Goal: Information Seeking & Learning: Learn about a topic

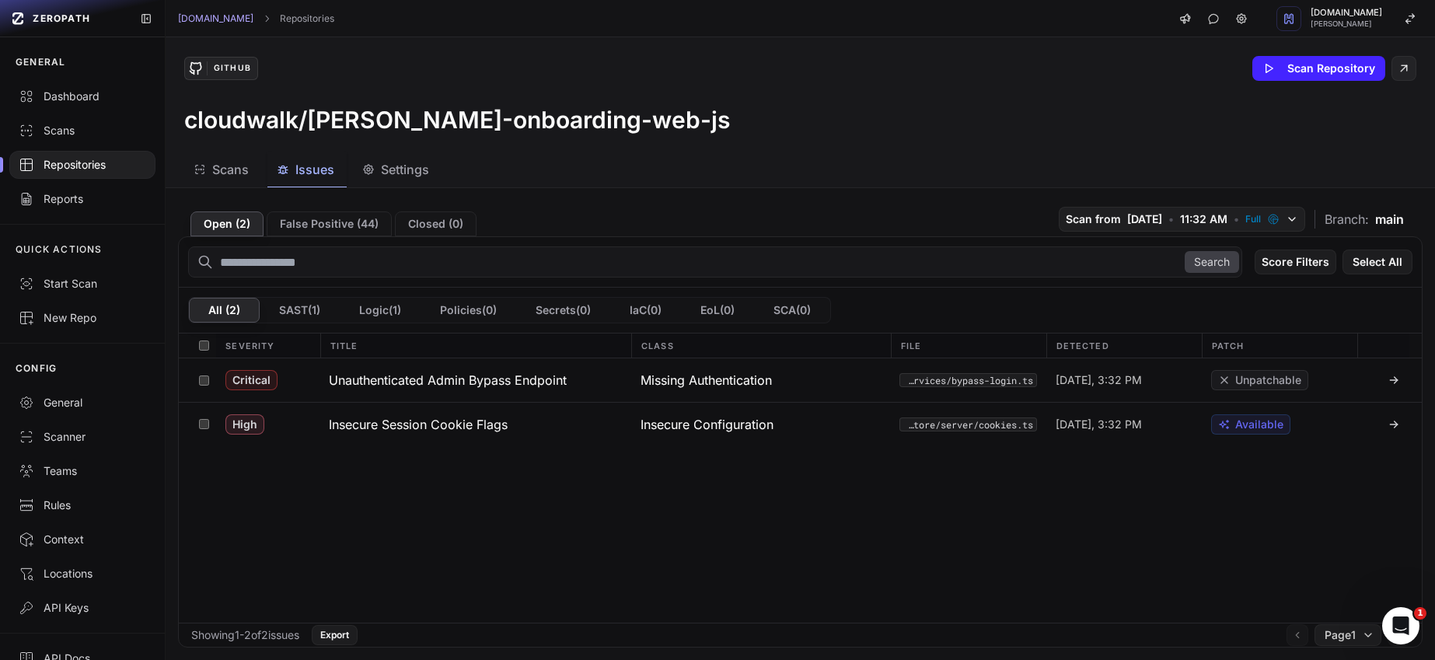
click at [82, 169] on div "Repositories" at bounding box center [82, 165] width 127 height 16
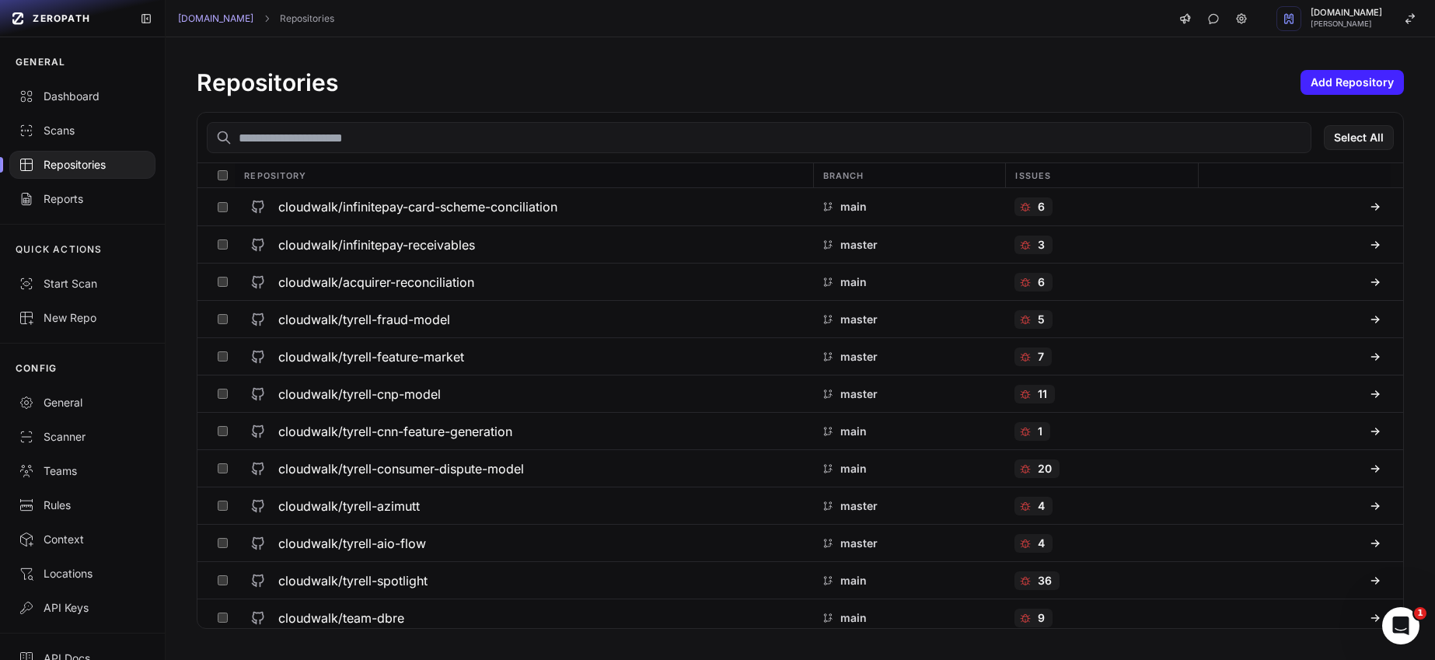
click at [373, 141] on input "text" at bounding box center [759, 137] width 1104 height 31
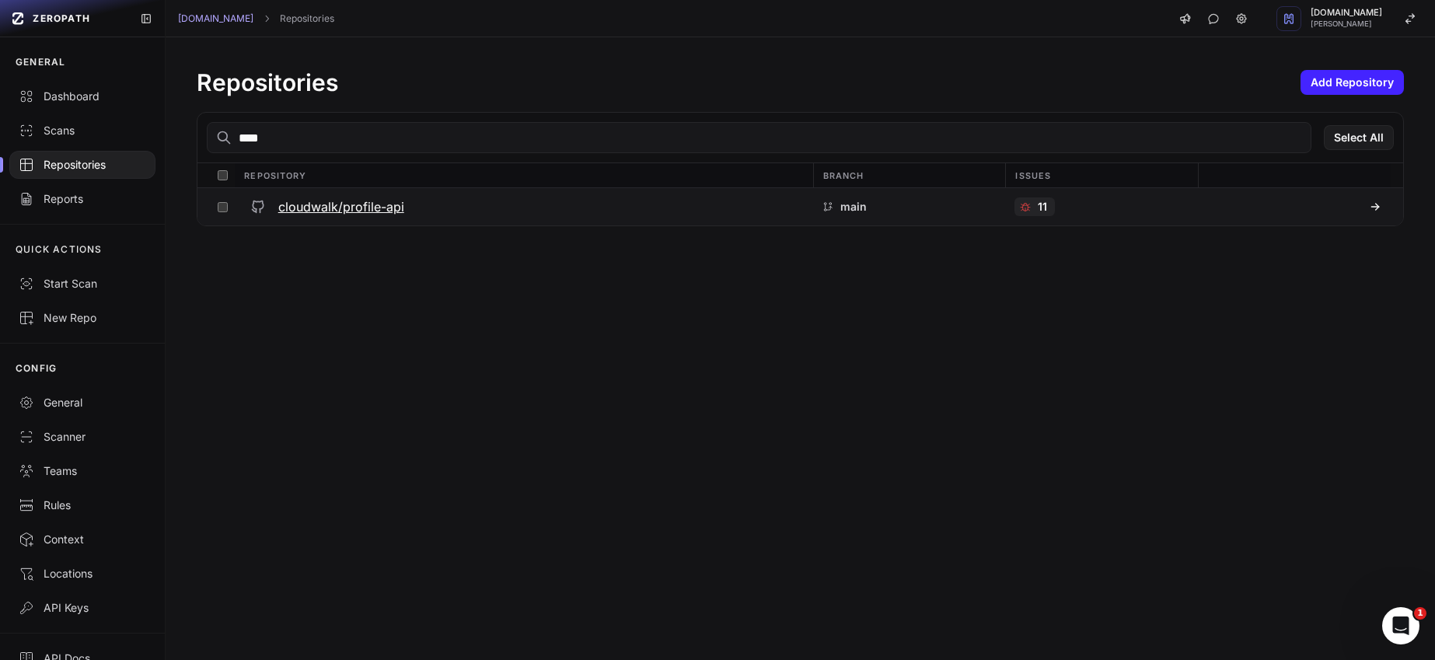
type input "****"
click at [396, 203] on h3 "cloudwalk/profile-api" at bounding box center [341, 206] width 126 height 19
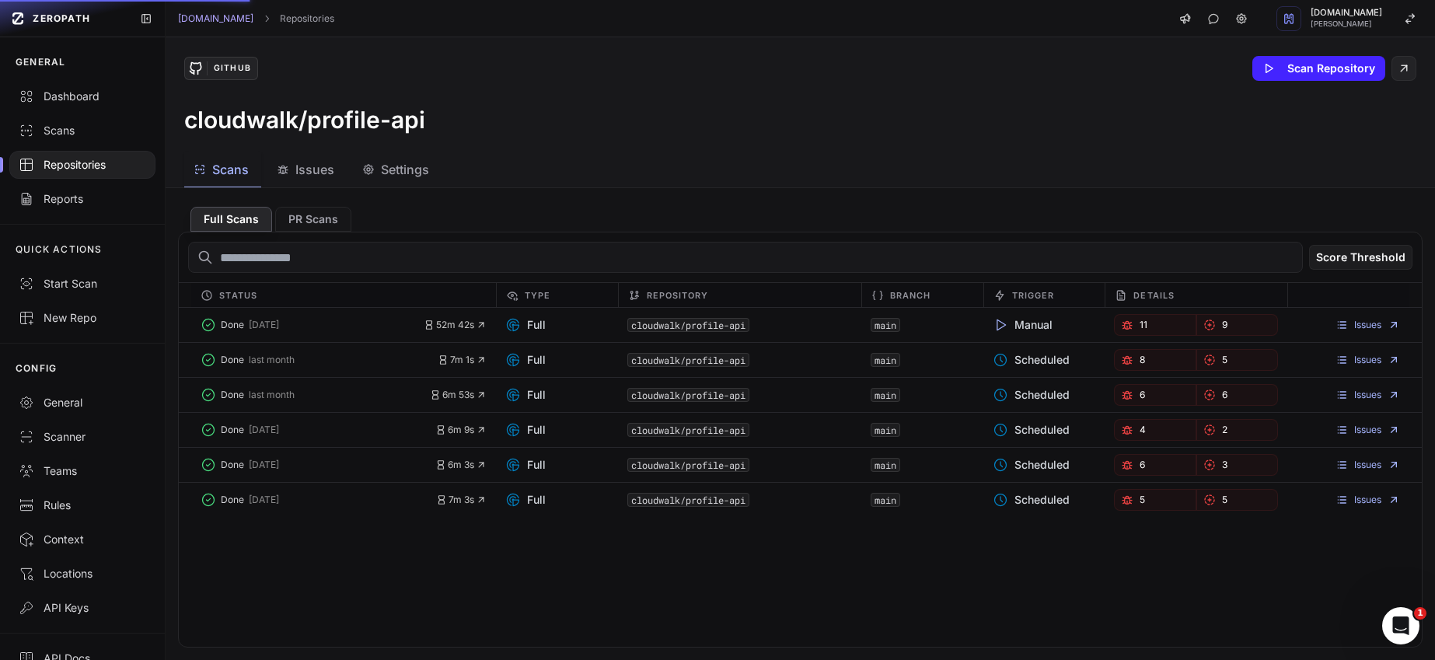
click at [322, 176] on span "Issues" at bounding box center [314, 169] width 39 height 19
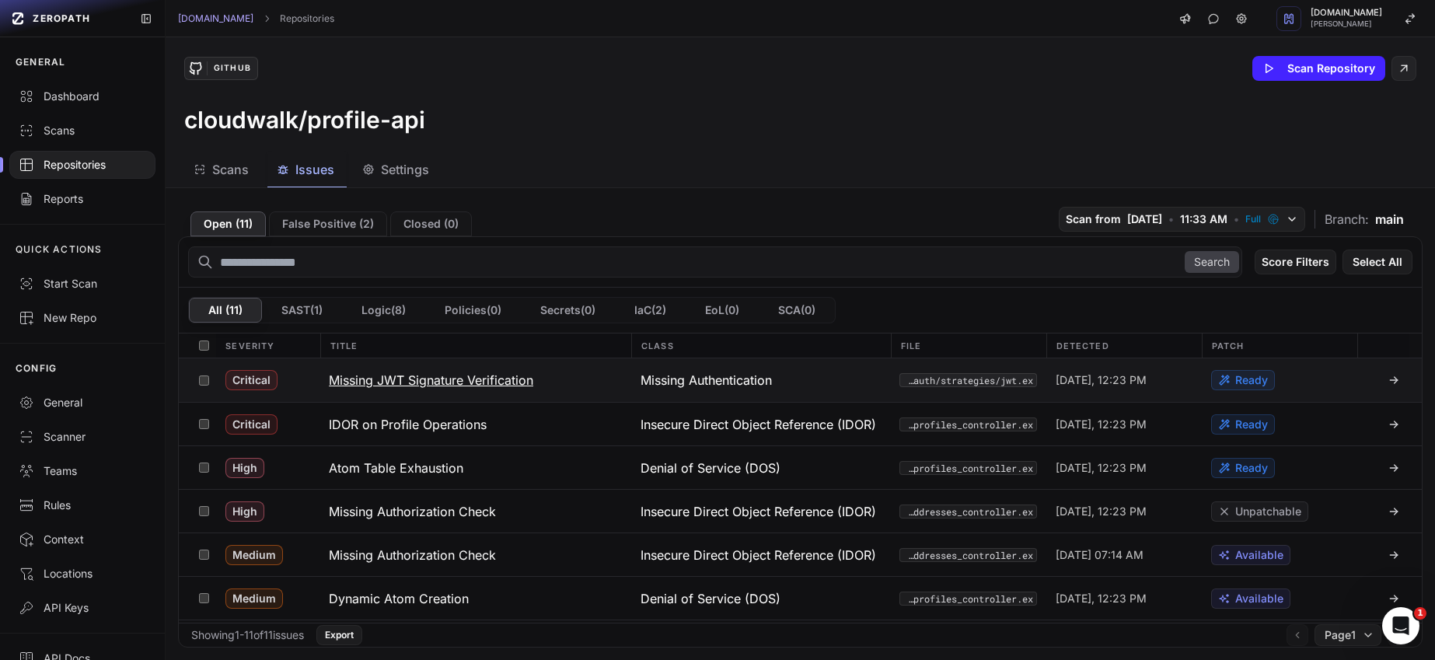
click at [366, 378] on h3 "Missing JWT Signature Verification" at bounding box center [431, 380] width 204 height 19
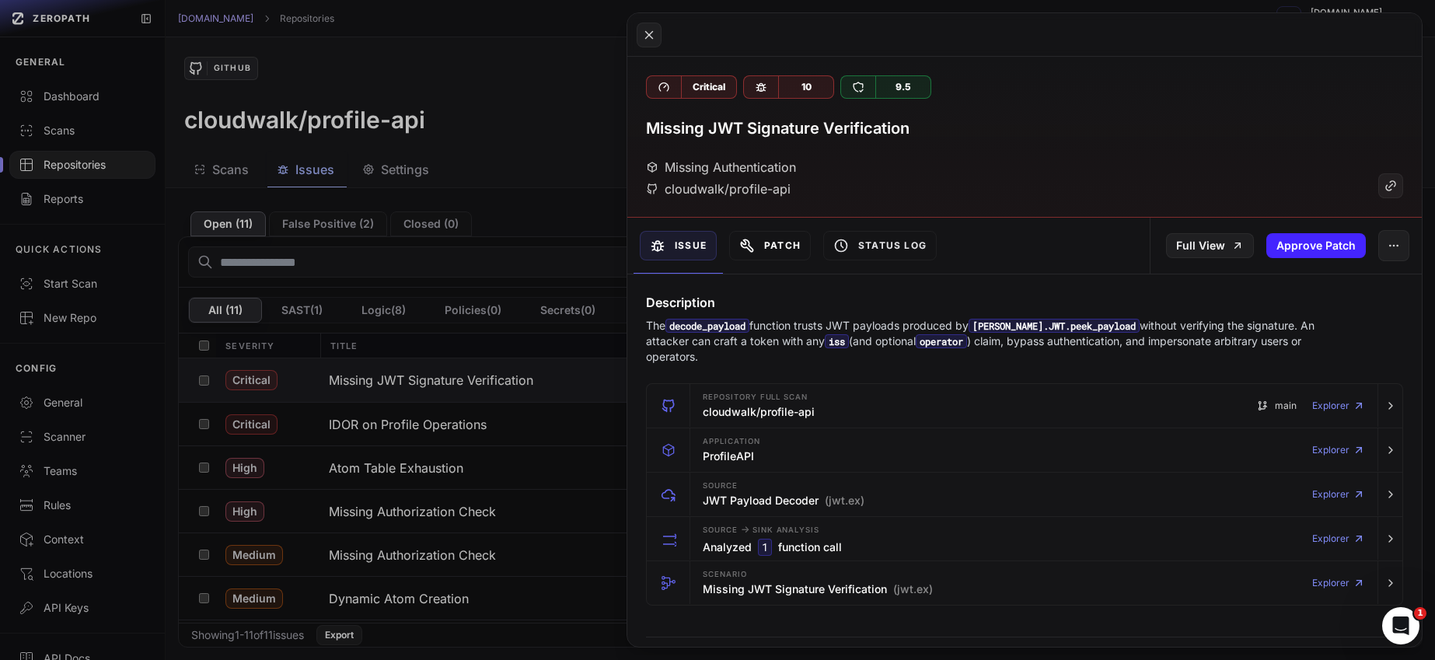
click at [784, 241] on button "Patch" at bounding box center [770, 246] width 82 height 30
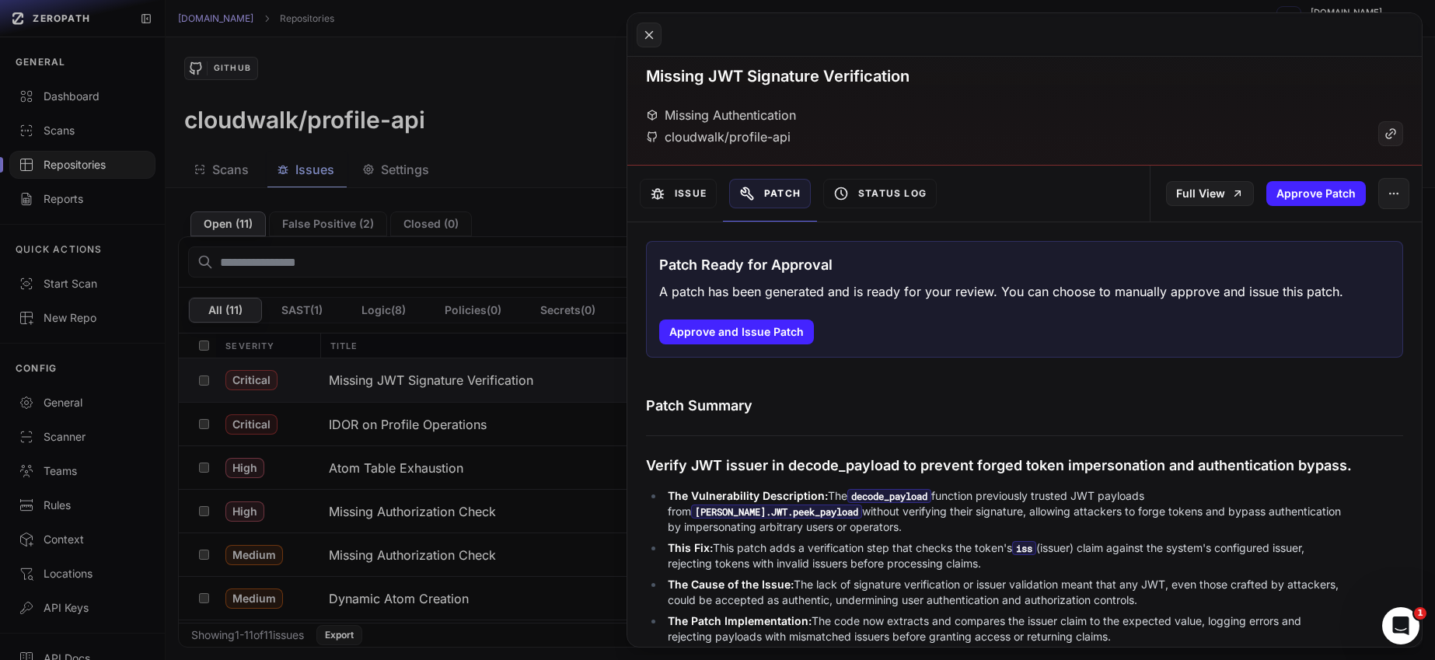
scroll to position [40, 0]
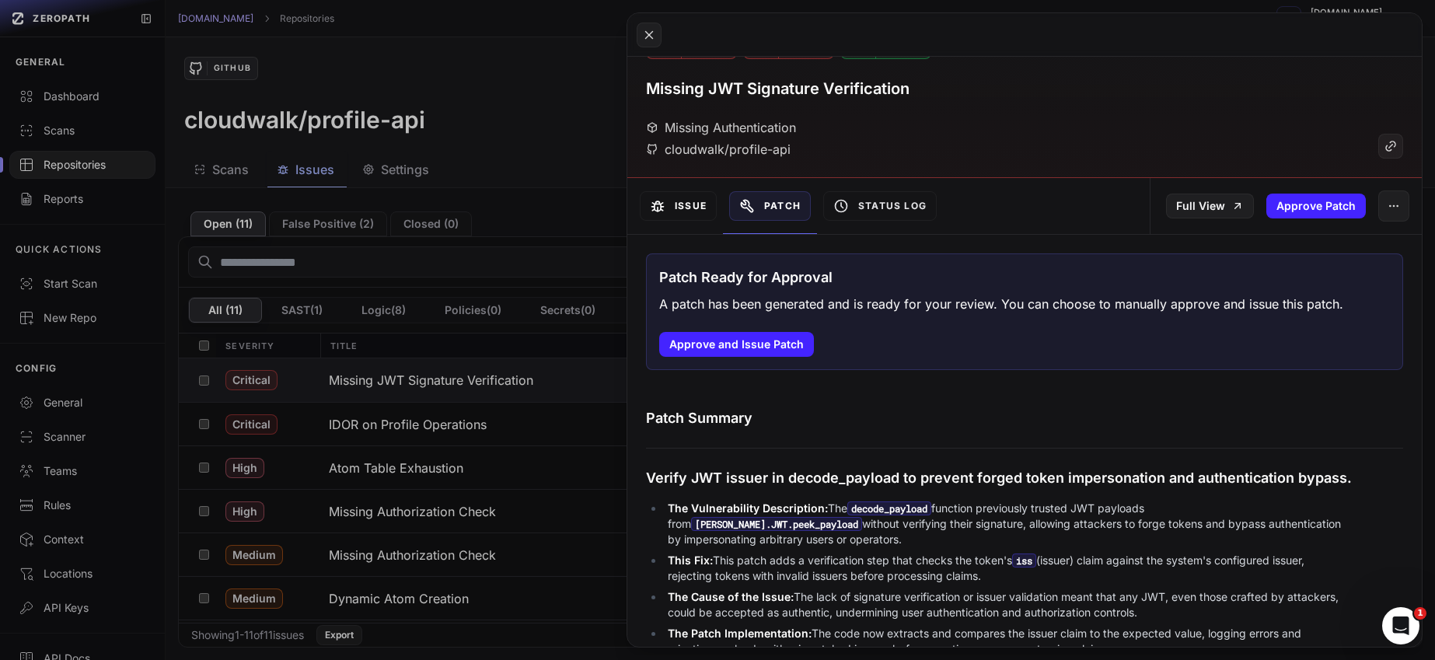
click at [692, 208] on button "Issue" at bounding box center [678, 206] width 77 height 30
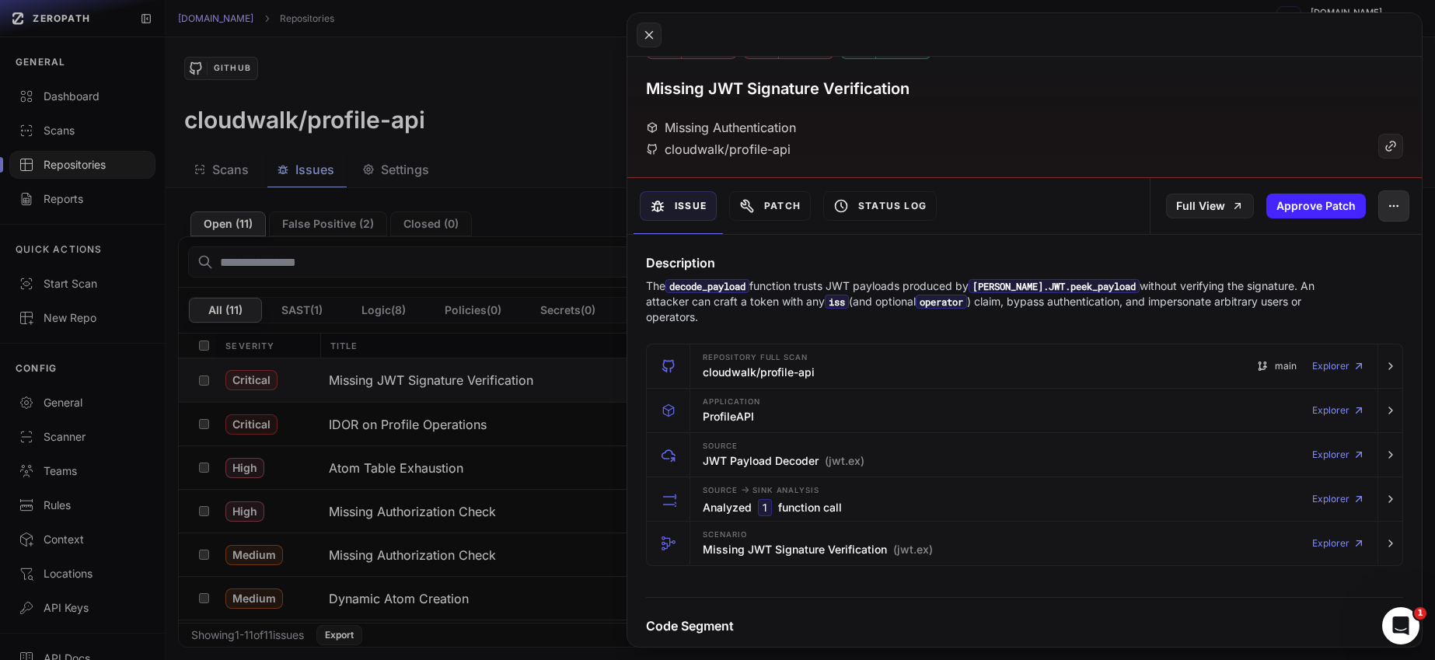
click at [1387, 204] on icon "button" at bounding box center [1393, 206] width 12 height 12
click at [1272, 89] on div "Missing JWT Signature Verification" at bounding box center [1024, 89] width 757 height 22
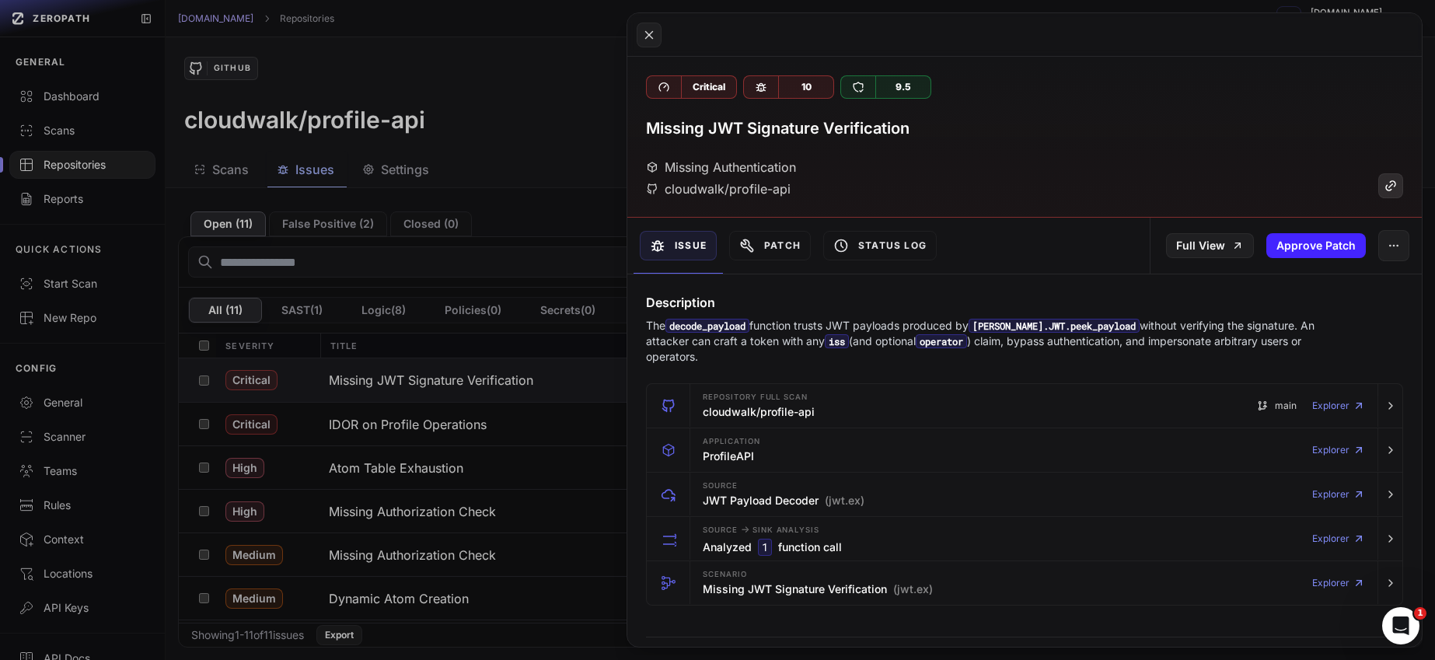
click at [1383, 187] on icon at bounding box center [1390, 185] width 14 height 19
click at [685, 249] on button "Issue" at bounding box center [678, 246] width 77 height 30
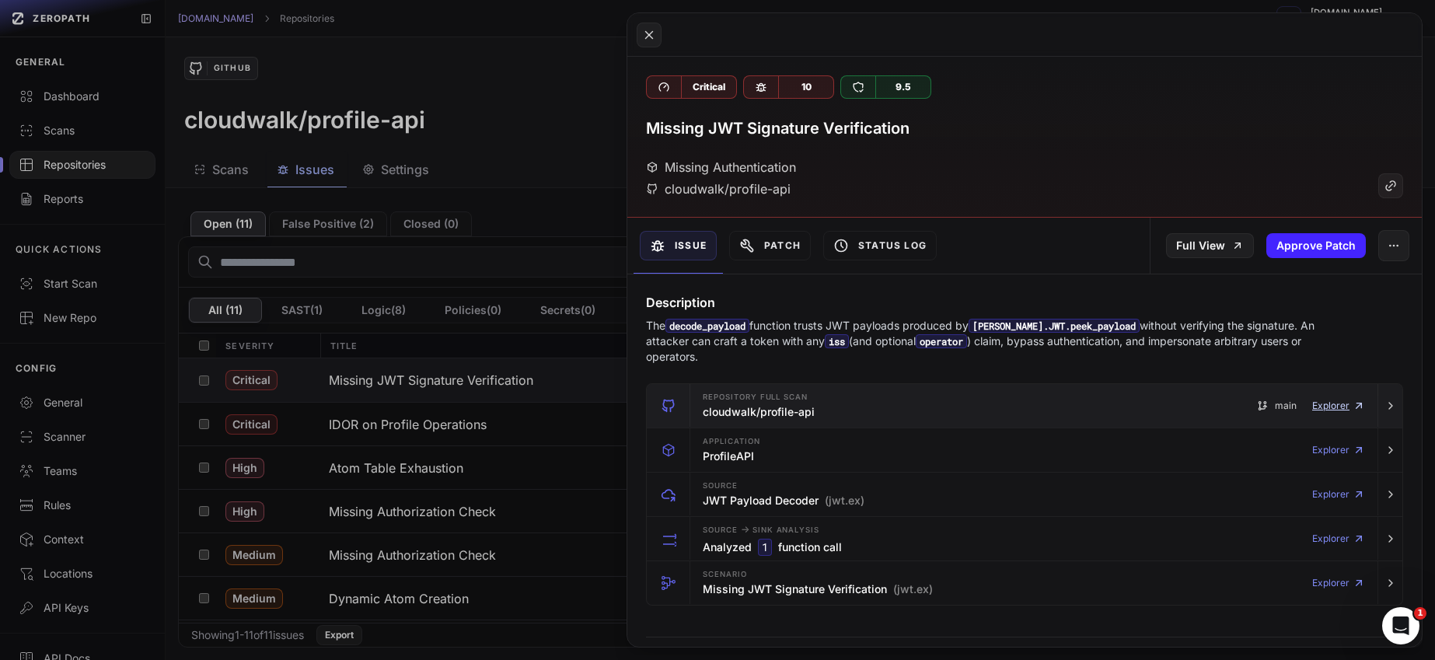
click at [1352, 399] on icon "button" at bounding box center [1358, 405] width 12 height 12
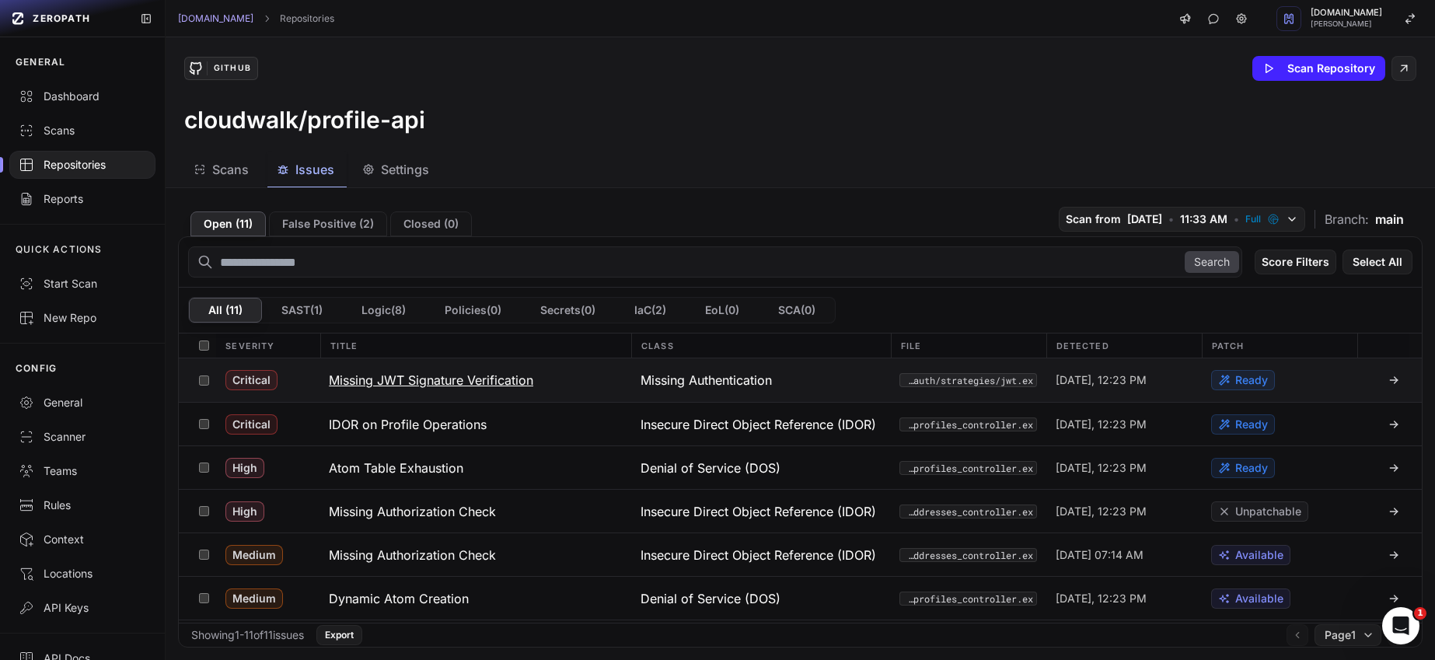
click at [392, 385] on h3 "Missing JWT Signature Verification" at bounding box center [431, 380] width 204 height 19
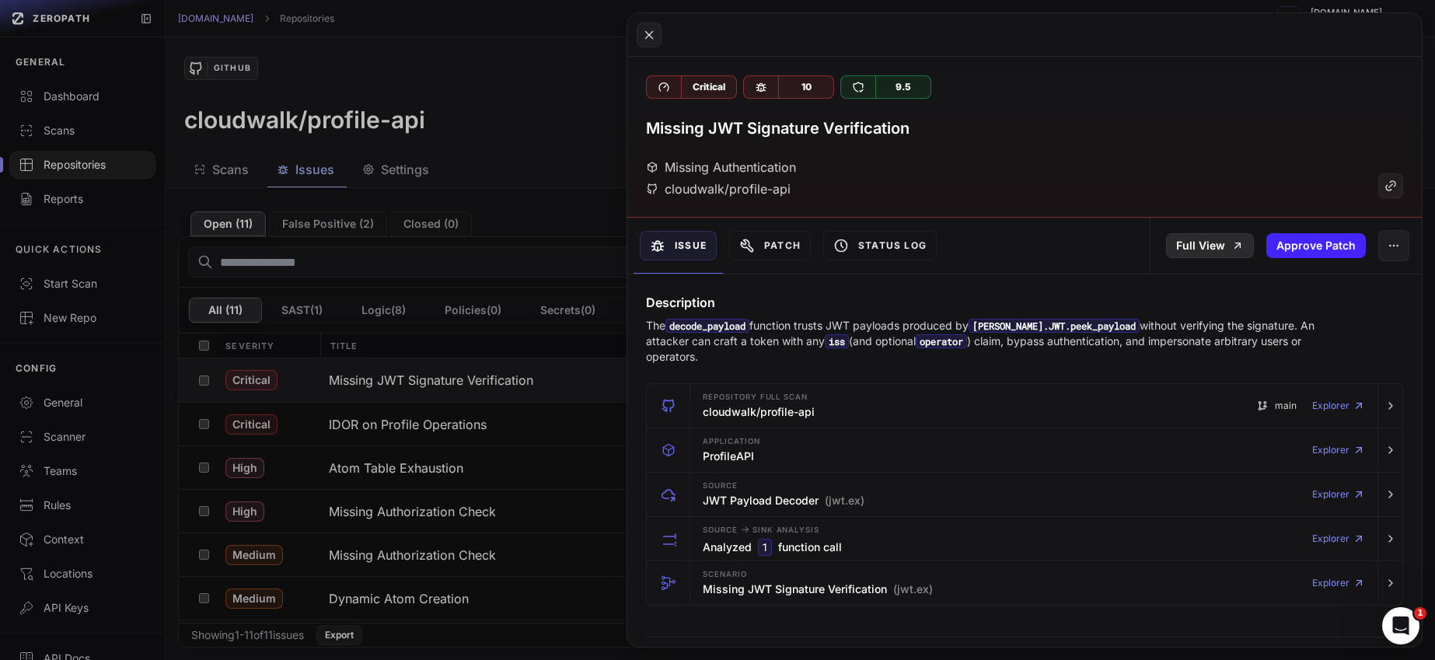
click at [1205, 241] on link "Full View" at bounding box center [1210, 245] width 88 height 25
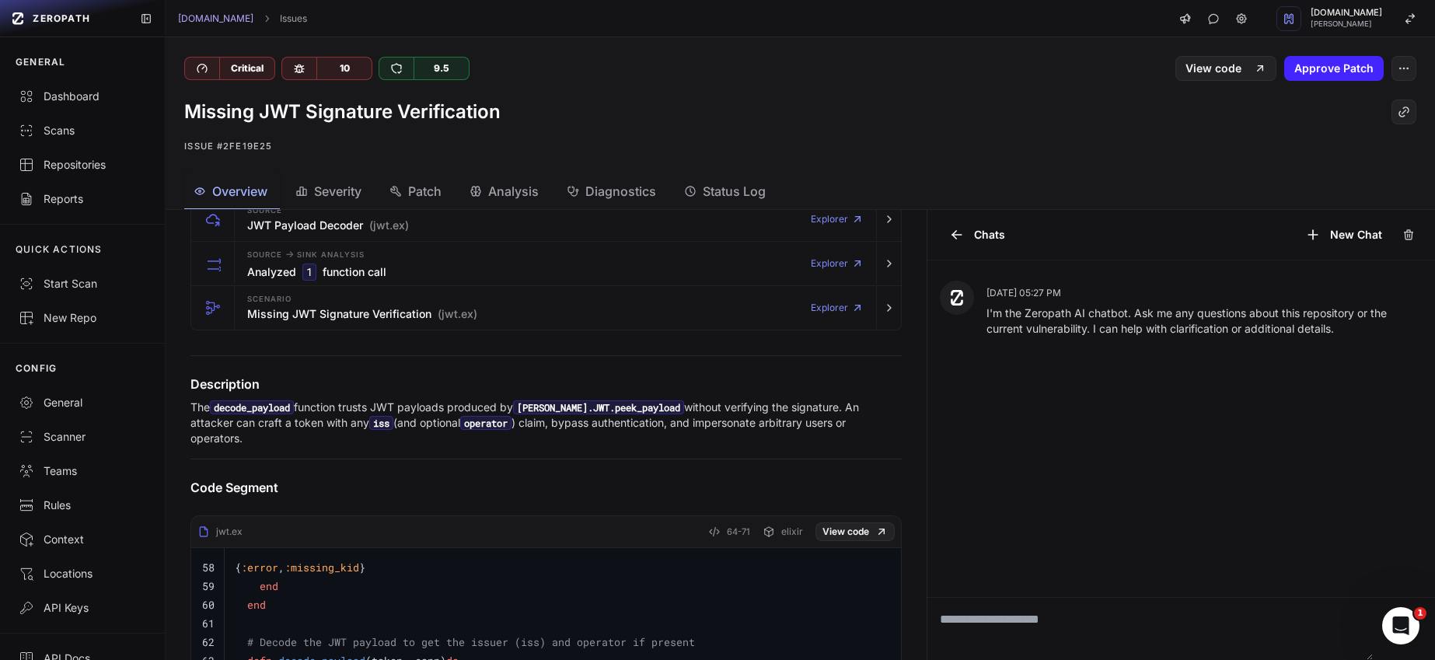
scroll to position [242, 0]
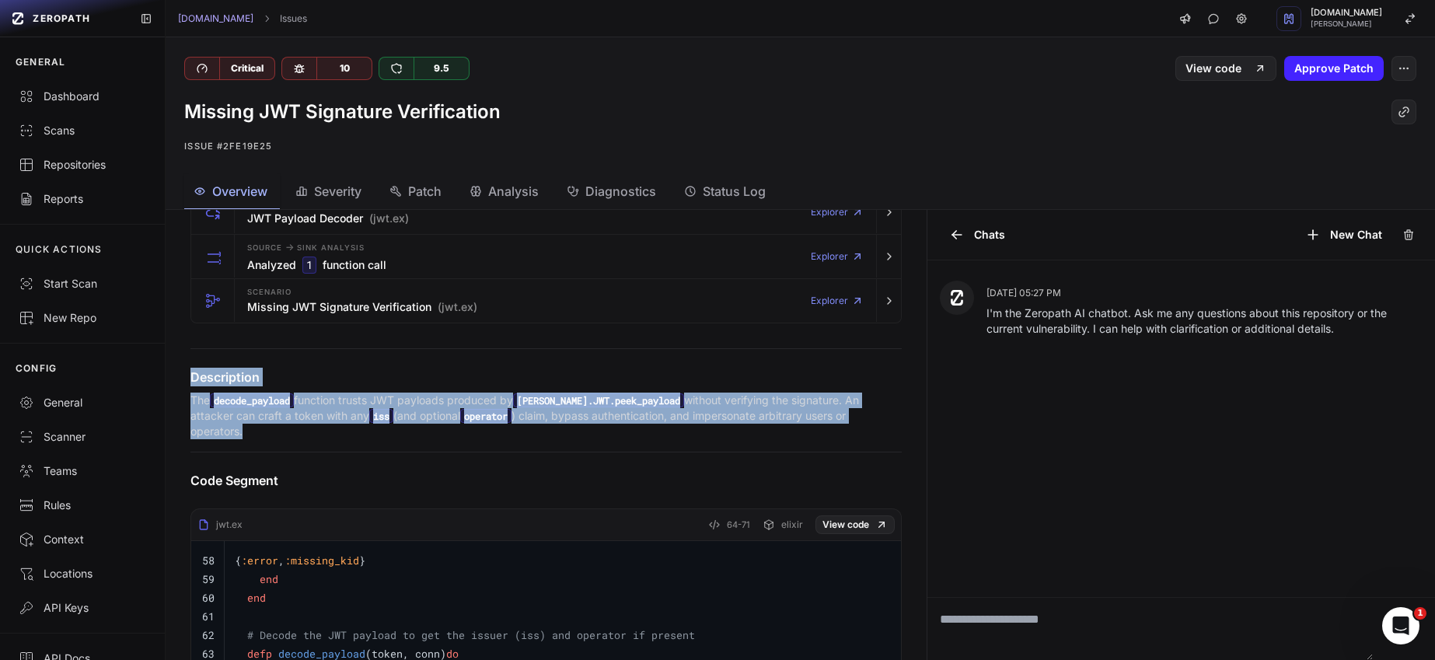
drag, startPoint x: 886, startPoint y: 420, endPoint x: 192, endPoint y: 375, distance: 695.5
click at [192, 375] on div "Description The decode_payload function trusts JWT payloads produced by JOSE.JW…" at bounding box center [546, 404] width 748 height 72
copy div "Description The decode_payload function trusts JWT payloads produced by JOSE.JW…"
